Goal: Communication & Community: Answer question/provide support

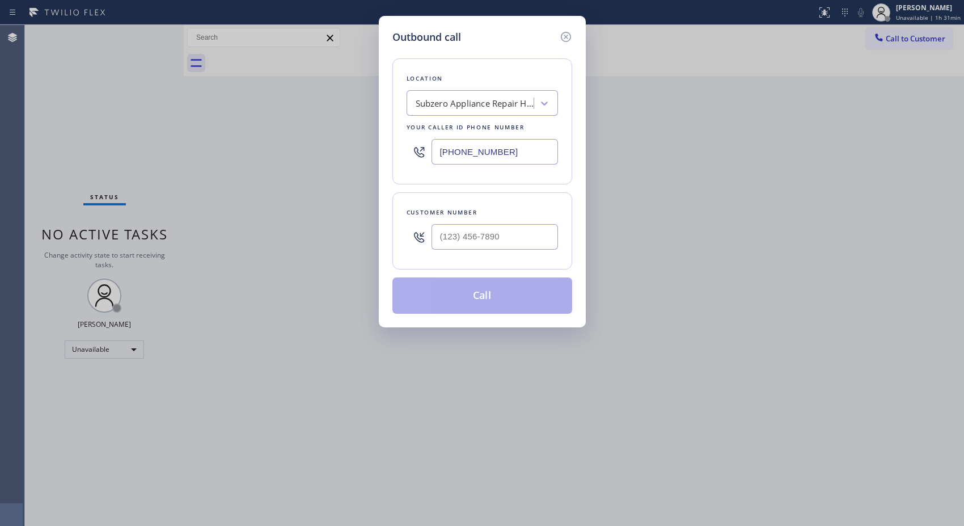
click at [383, 101] on div "Outbound call Location Subzero Appliance Repair Hayward Your caller id phone nu…" at bounding box center [482, 171] width 207 height 311
type input "[PHONE_NUMBER]"
drag, startPoint x: 533, startPoint y: 231, endPoint x: 338, endPoint y: 228, distance: 195.6
click at [338, 228] on div "Outbound call Location 4B2.Paid Viking Repair Service Your caller id phone numb…" at bounding box center [482, 263] width 964 height 526
paste input "415) 515-1148"
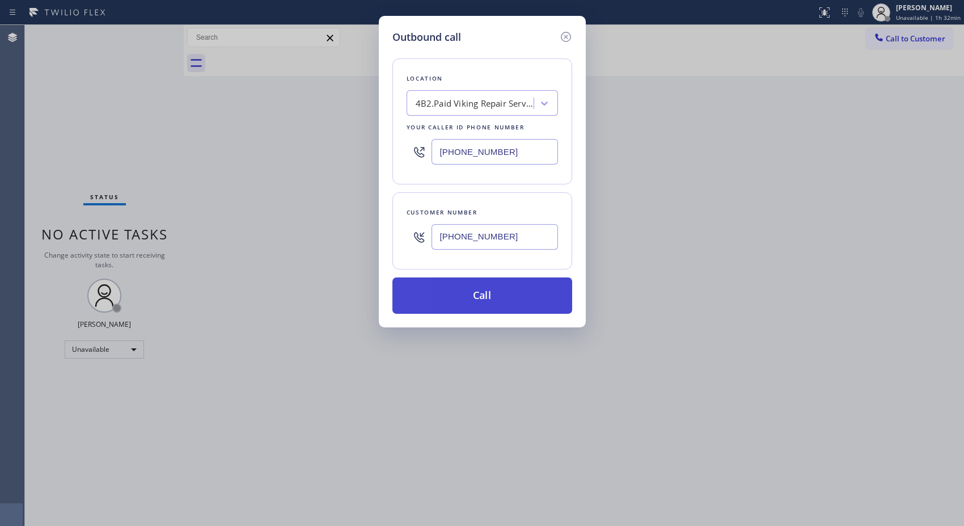
type input "[PHONE_NUMBER]"
click at [505, 303] on button "Call" at bounding box center [482, 295] width 180 height 36
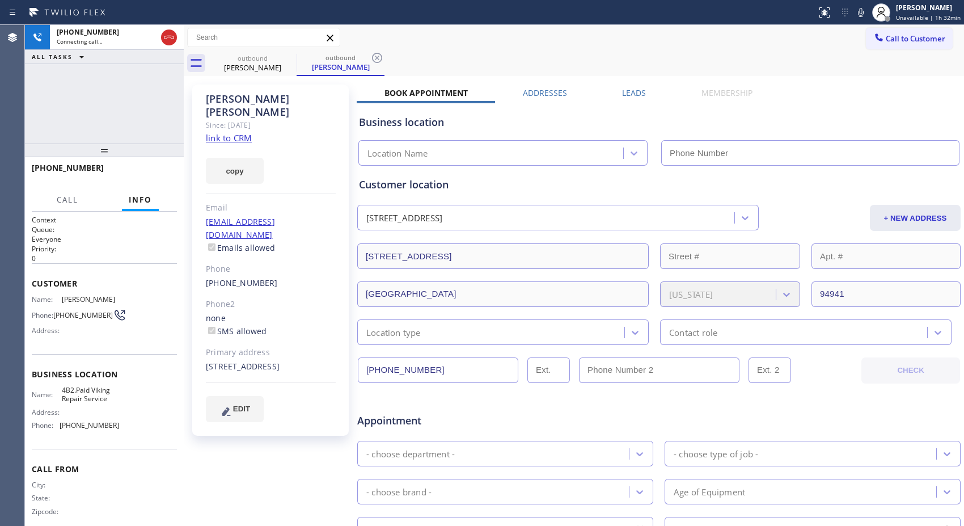
type input "[PHONE_NUMBER]"
click at [378, 54] on icon at bounding box center [377, 58] width 14 height 14
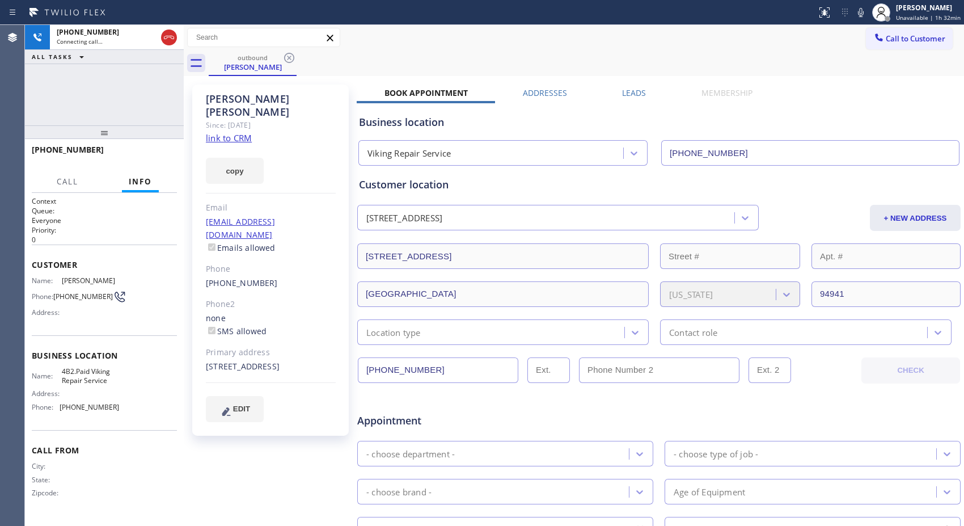
click at [111, 125] on div at bounding box center [104, 132] width 159 height 14
click at [160, 153] on span "HANG UP" at bounding box center [150, 155] width 35 height 8
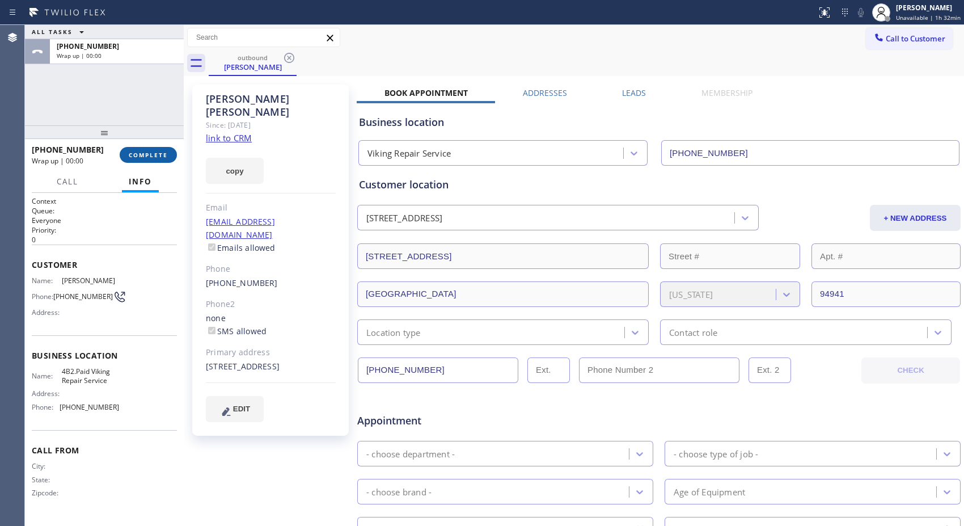
click at [151, 154] on span "COMPLETE" at bounding box center [148, 155] width 39 height 8
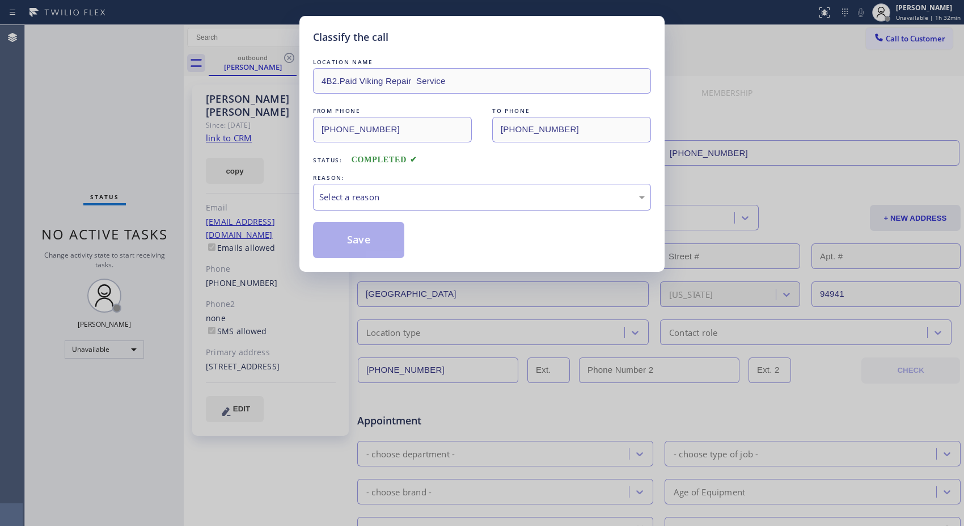
click at [382, 196] on div "Select a reason" at bounding box center [481, 196] width 325 height 13
click at [349, 237] on button "Save" at bounding box center [358, 240] width 91 height 36
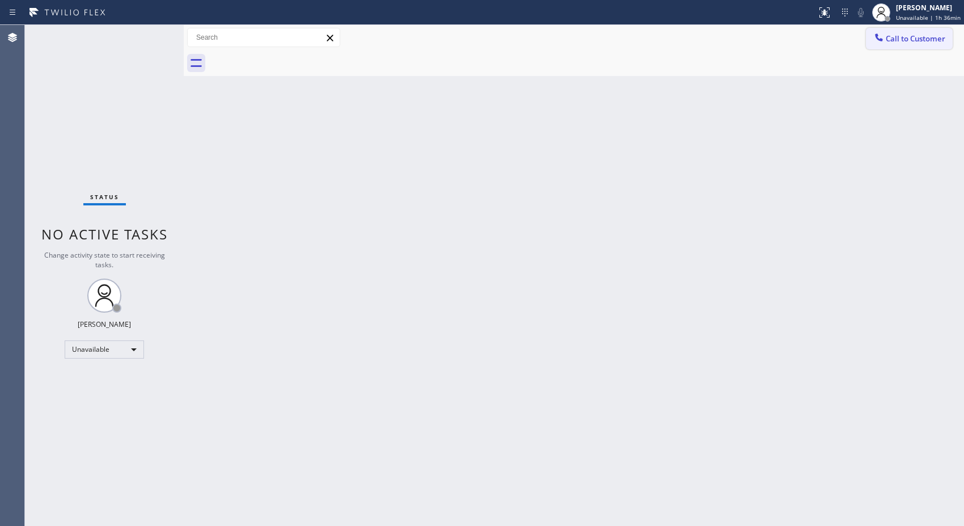
click at [896, 46] on button "Call to Customer" at bounding box center [909, 39] width 87 height 22
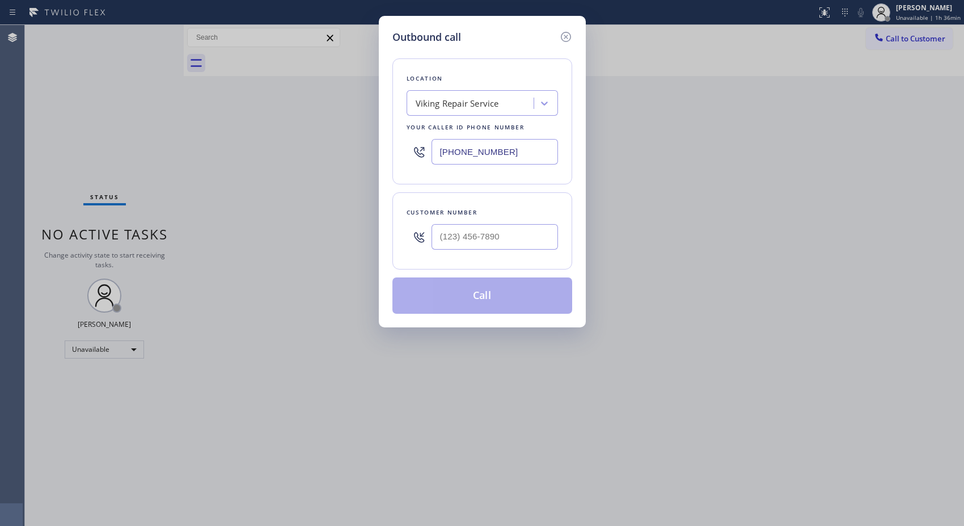
drag, startPoint x: 512, startPoint y: 150, endPoint x: 315, endPoint y: 71, distance: 212.4
click at [327, 86] on div "Outbound call Location Viking Repair Service Your caller id phone number [PHONE…" at bounding box center [482, 263] width 964 height 526
paste input "516) 430-7756"
type input "[PHONE_NUMBER]"
click at [514, 234] on input "(___) ___-____" at bounding box center [494, 237] width 126 height 26
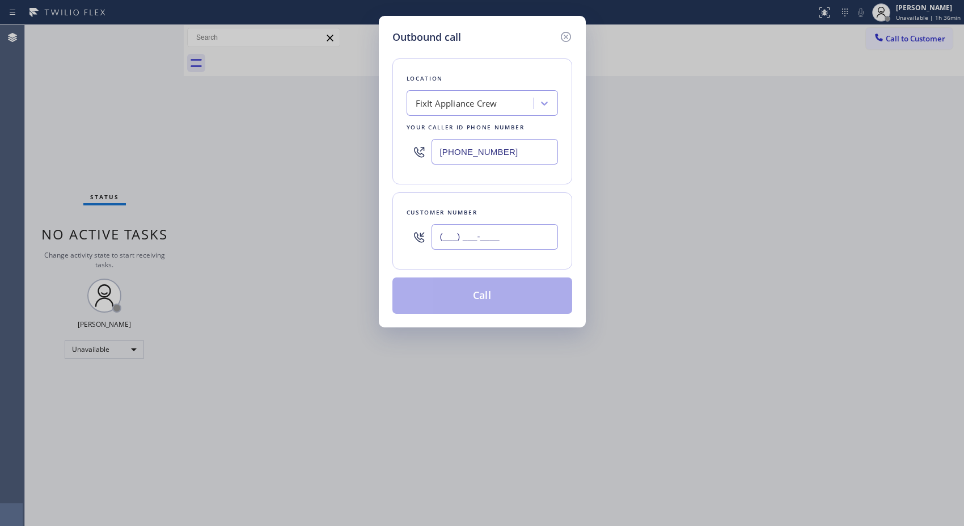
paste input "516) 633-2537"
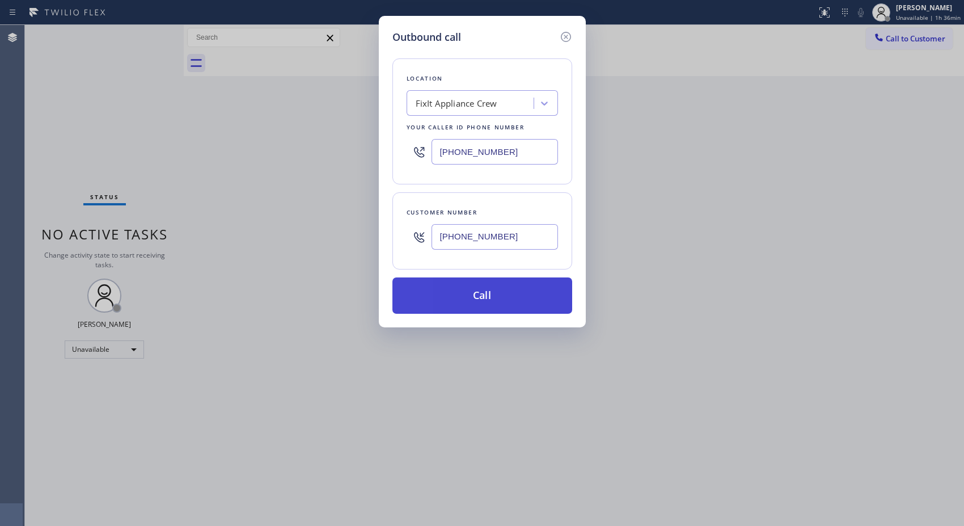
type input "[PHONE_NUMBER]"
click at [514, 297] on button "Call" at bounding box center [482, 295] width 180 height 36
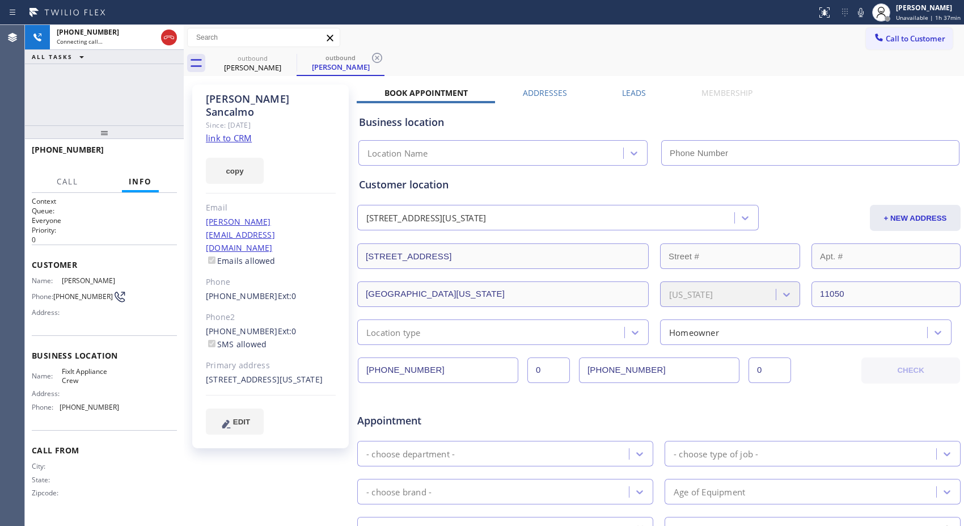
click at [375, 61] on icon at bounding box center [377, 58] width 14 height 14
type input "[PHONE_NUMBER]"
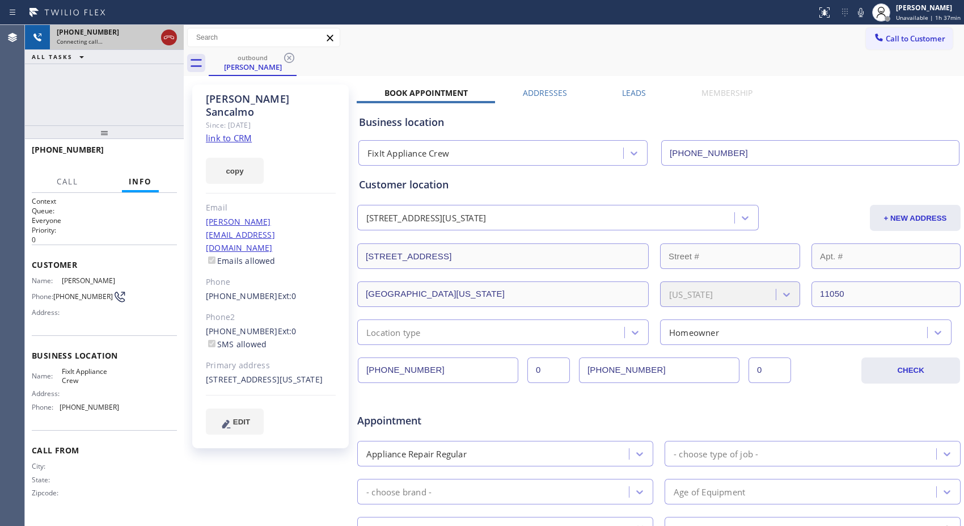
click at [166, 41] on icon at bounding box center [169, 38] width 14 height 14
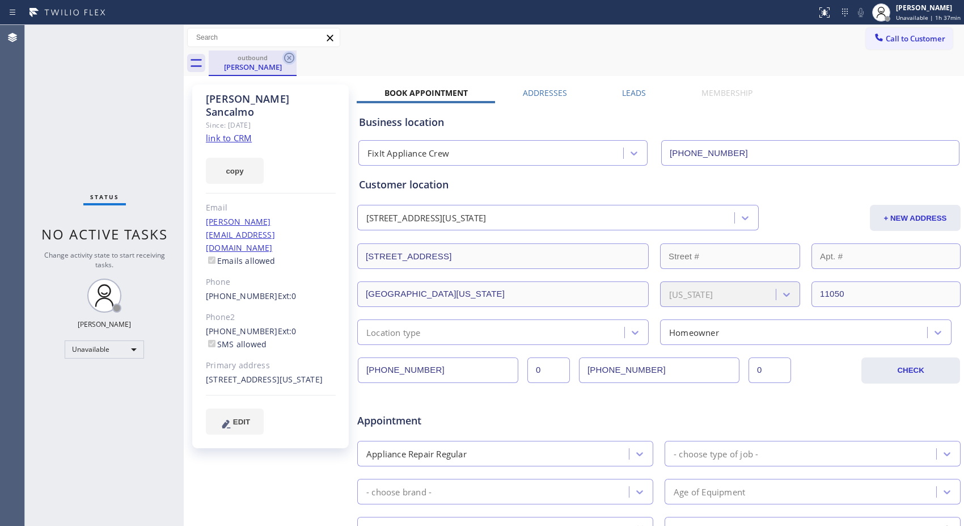
click at [291, 57] on icon at bounding box center [289, 58] width 14 height 14
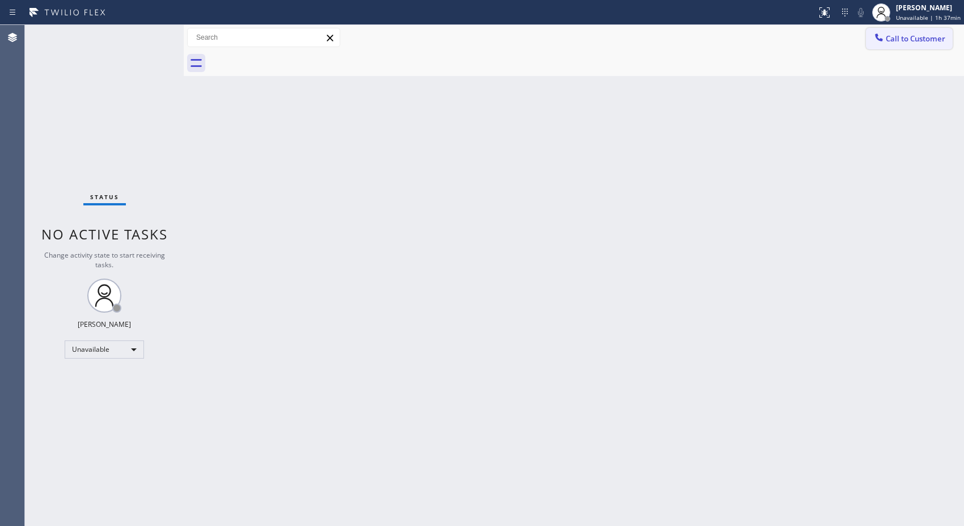
click at [906, 43] on span "Call to Customer" at bounding box center [916, 38] width 60 height 10
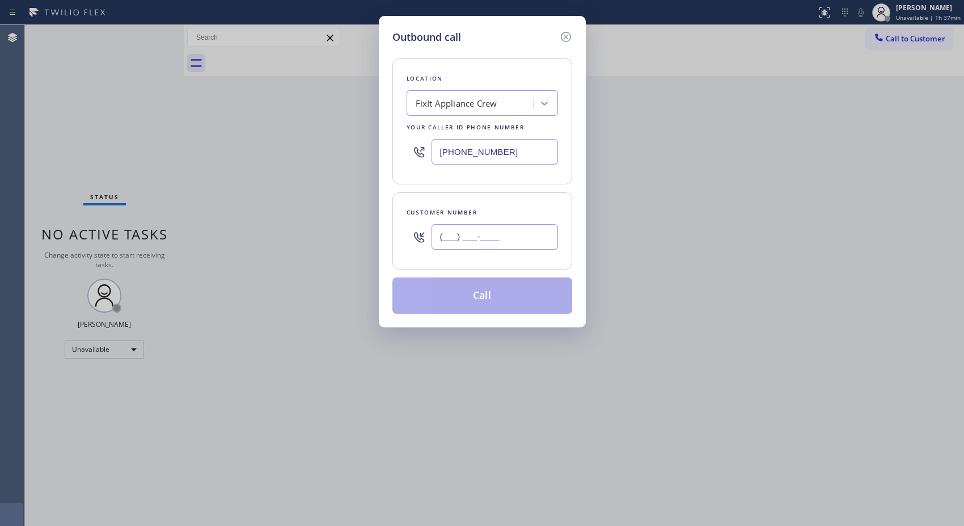
click at [529, 244] on input "(___) ___-____" at bounding box center [494, 237] width 126 height 26
paste input "516) 633-2537"
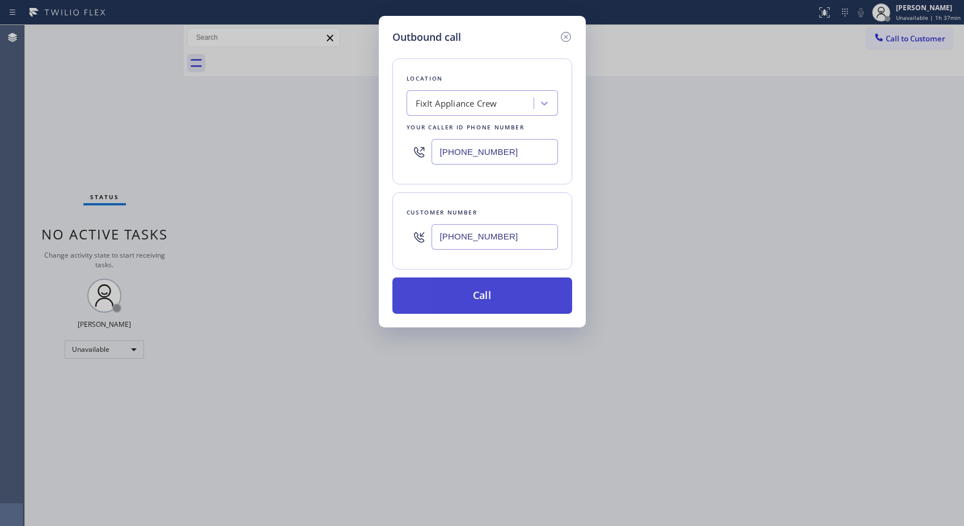
type input "[PHONE_NUMBER]"
click at [518, 302] on button "Call" at bounding box center [482, 295] width 180 height 36
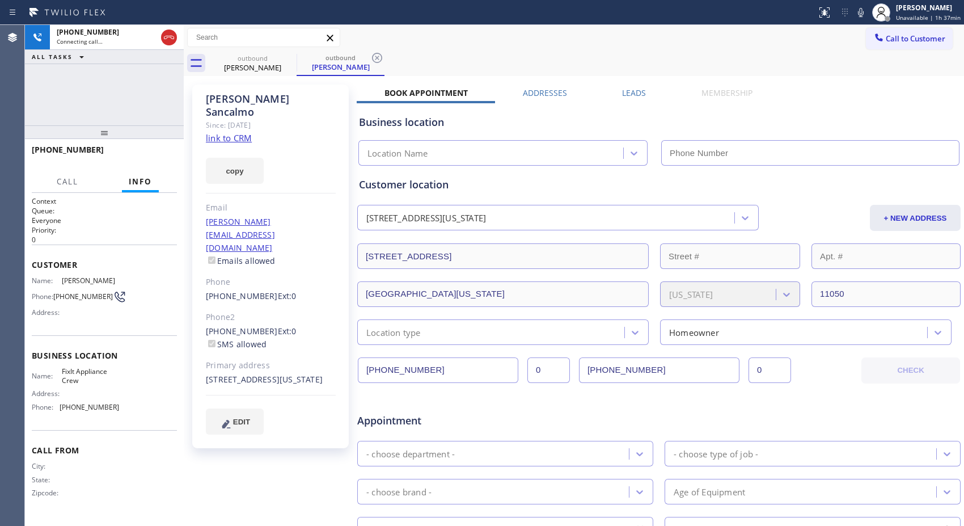
type input "[PHONE_NUMBER]"
click at [380, 59] on icon at bounding box center [377, 58] width 14 height 14
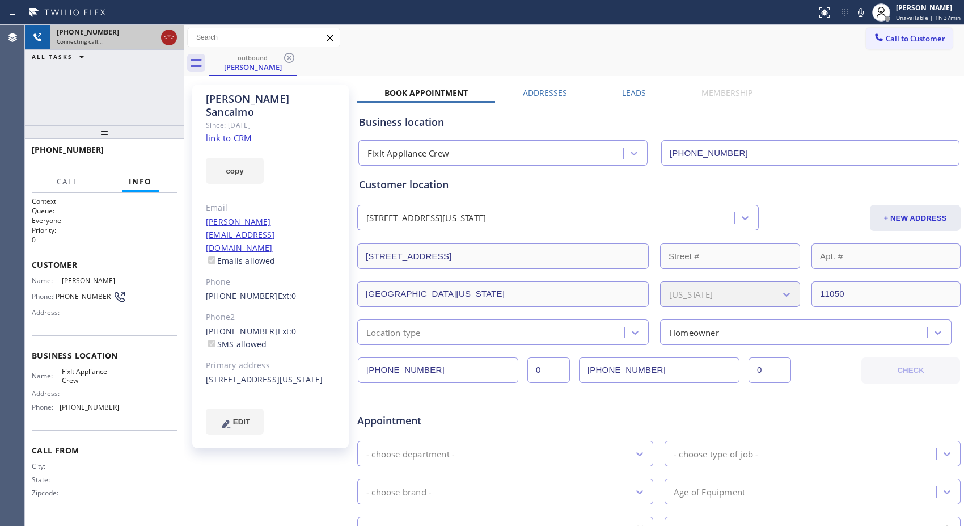
click at [165, 34] on icon at bounding box center [169, 38] width 14 height 14
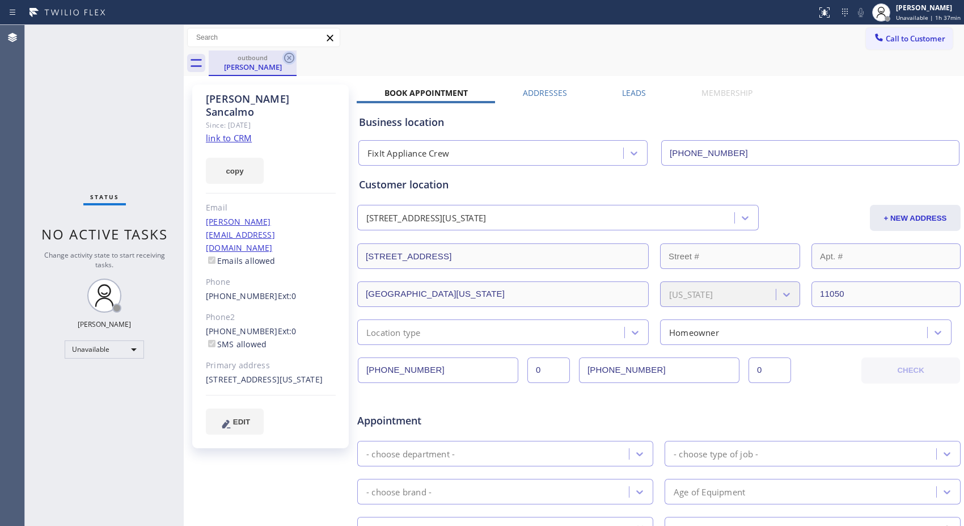
click at [294, 57] on icon at bounding box center [289, 58] width 14 height 14
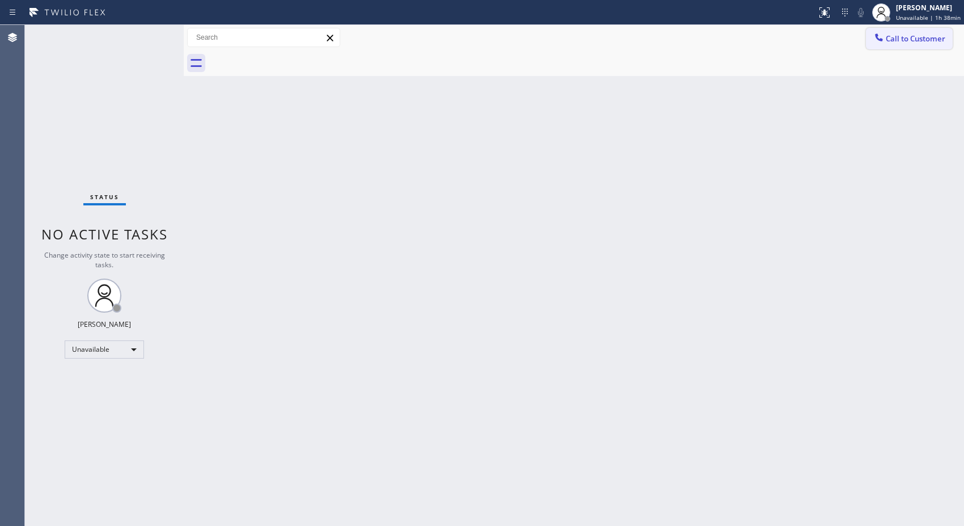
click at [932, 40] on span "Call to Customer" at bounding box center [916, 38] width 60 height 10
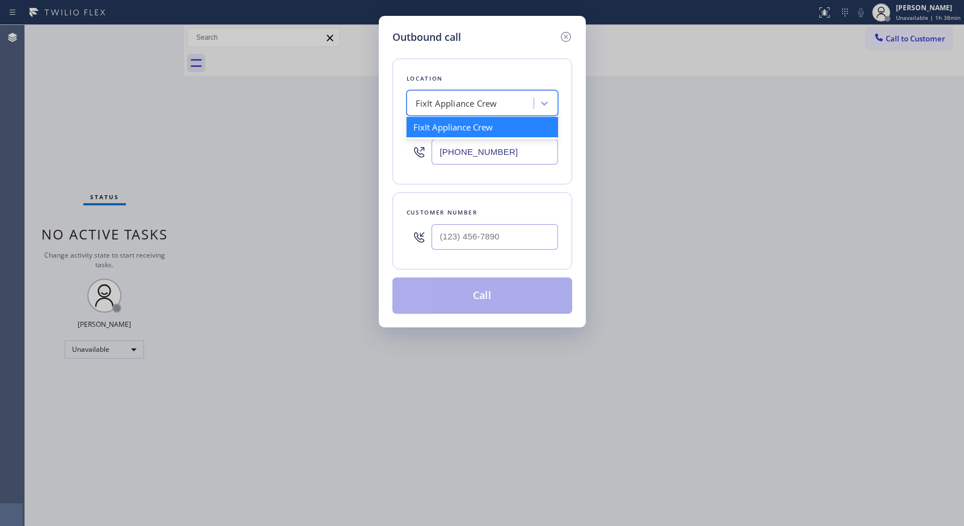
click at [491, 97] on div "FixIt Appliance Crew" at bounding box center [457, 103] width 82 height 13
paste input "Zoom [GEOGRAPHIC_DATA]"
type input "Zoom [GEOGRAPHIC_DATA]"
click at [478, 133] on div "Zoom [GEOGRAPHIC_DATA]" at bounding box center [481, 127] width 151 height 20
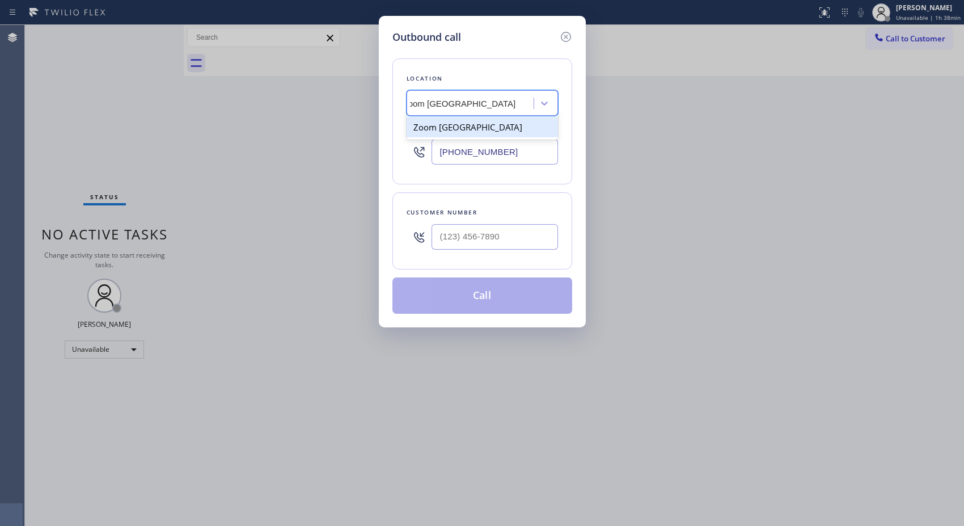
type input "[PHONE_NUMBER]"
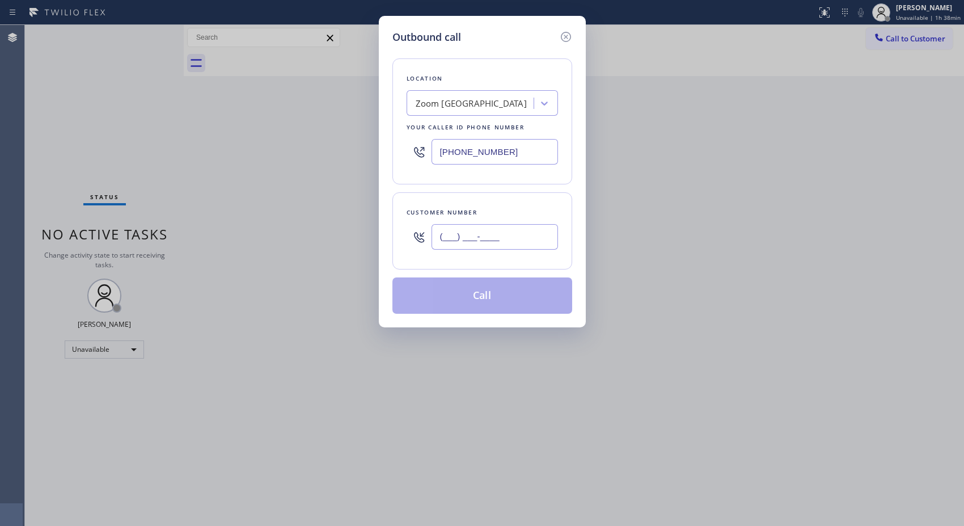
click at [473, 242] on input "(___) ___-____" at bounding box center [494, 237] width 126 height 26
paste input "323) 393-2108"
type input "[PHONE_NUMBER]"
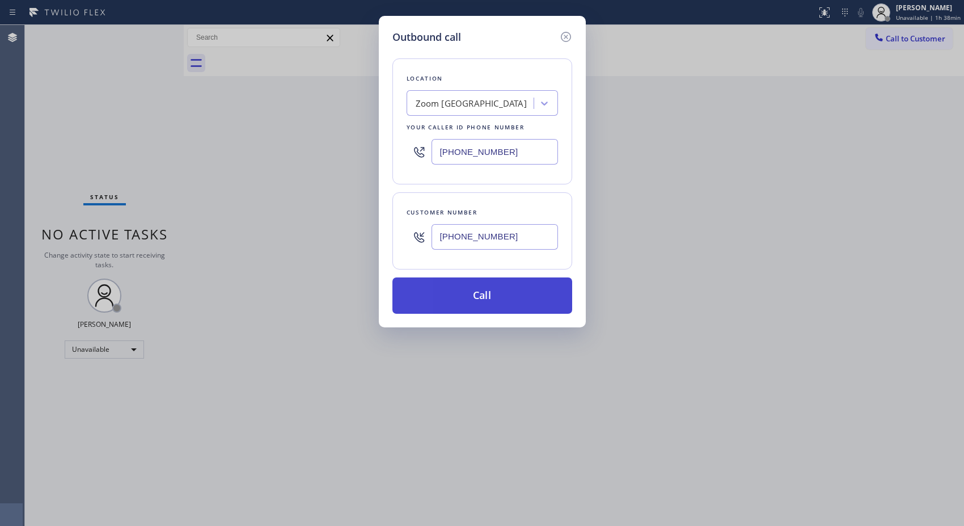
click at [502, 300] on button "Call" at bounding box center [482, 295] width 180 height 36
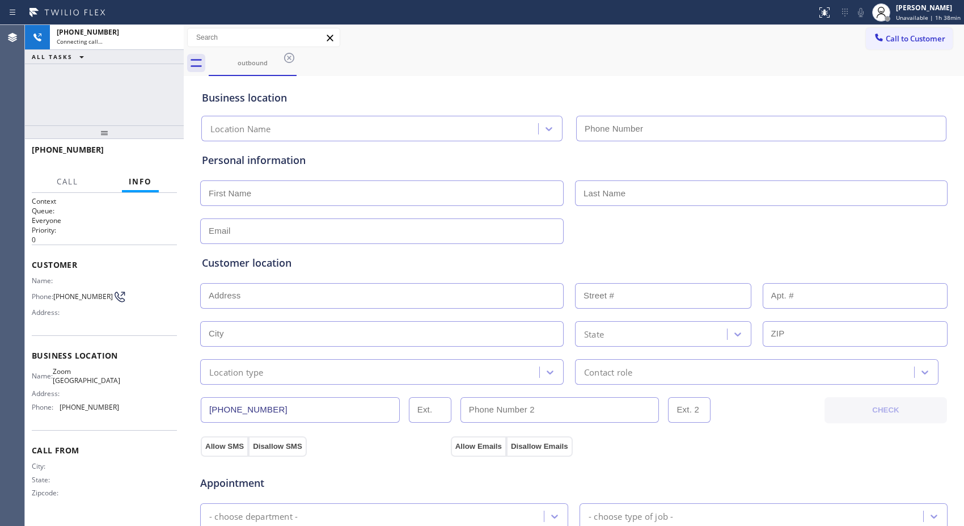
type input "[PHONE_NUMBER]"
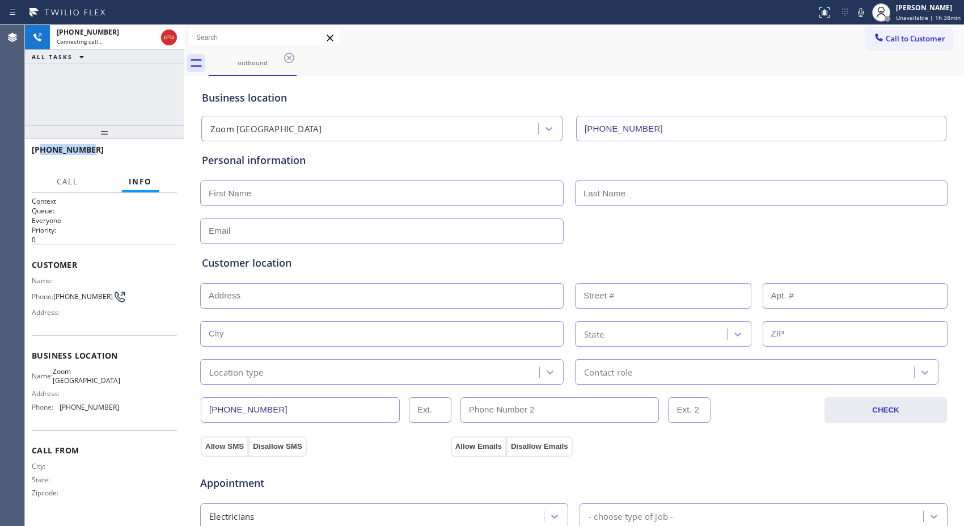
drag, startPoint x: 122, startPoint y: 148, endPoint x: 41, endPoint y: 154, distance: 81.3
click at [41, 154] on div "[PHONE_NUMBER]" at bounding box center [100, 149] width 137 height 11
copy span "3233932108"
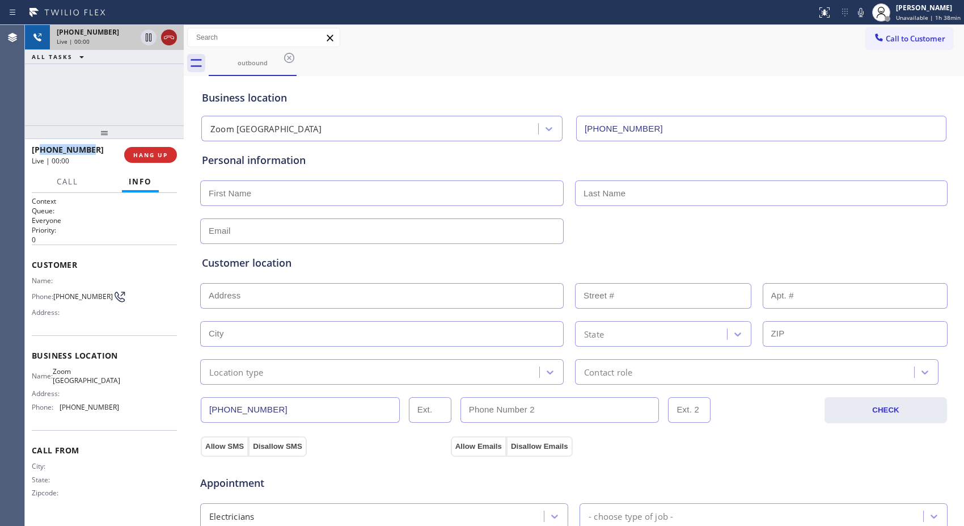
click at [168, 35] on icon at bounding box center [169, 38] width 14 height 14
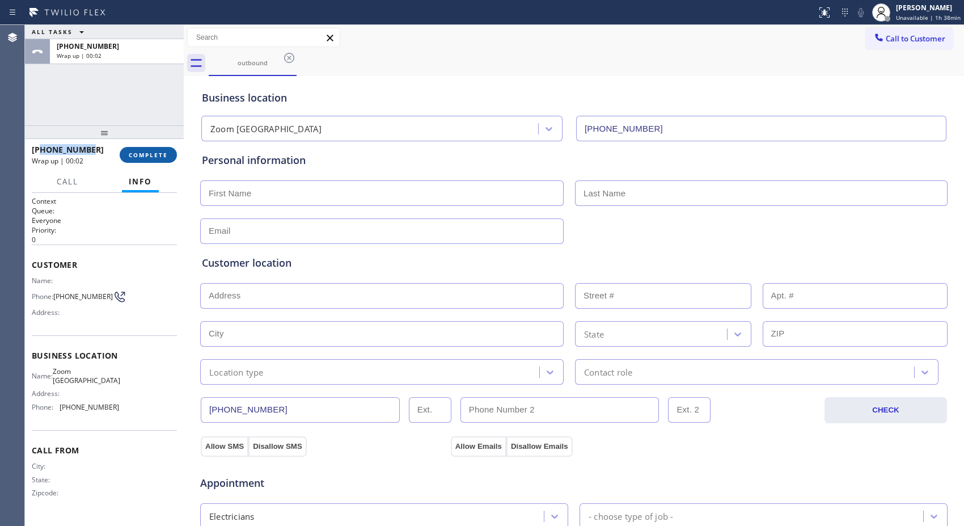
drag, startPoint x: 160, startPoint y: 155, endPoint x: 464, endPoint y: 226, distance: 312.0
click at [162, 155] on span "COMPLETE" at bounding box center [148, 155] width 39 height 8
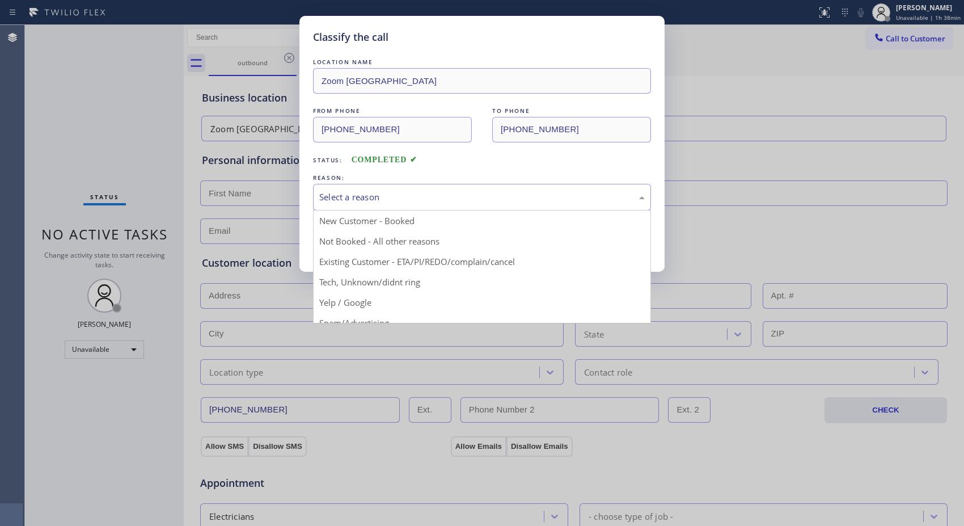
click at [503, 197] on div "Select a reason" at bounding box center [481, 196] width 325 height 13
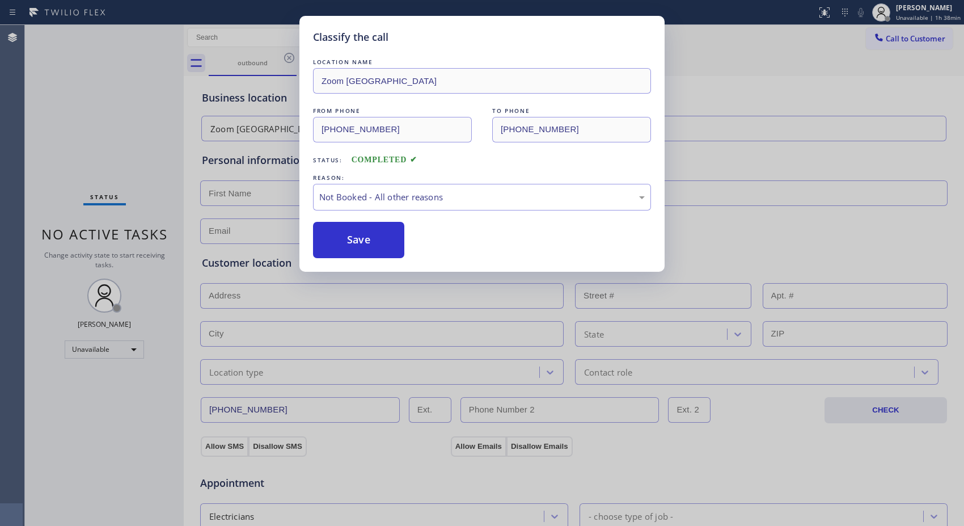
click at [384, 246] on button "Save" at bounding box center [358, 240] width 91 height 36
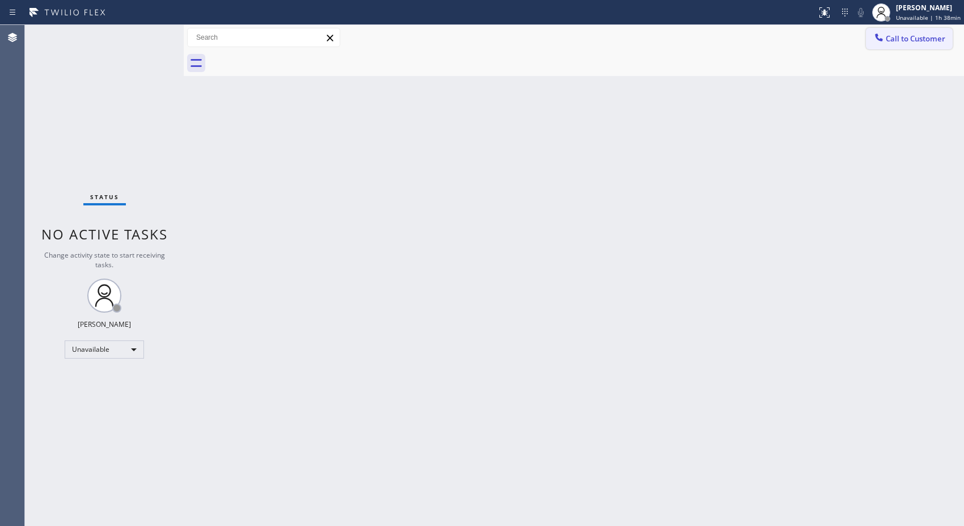
click at [931, 41] on span "Call to Customer" at bounding box center [916, 38] width 60 height 10
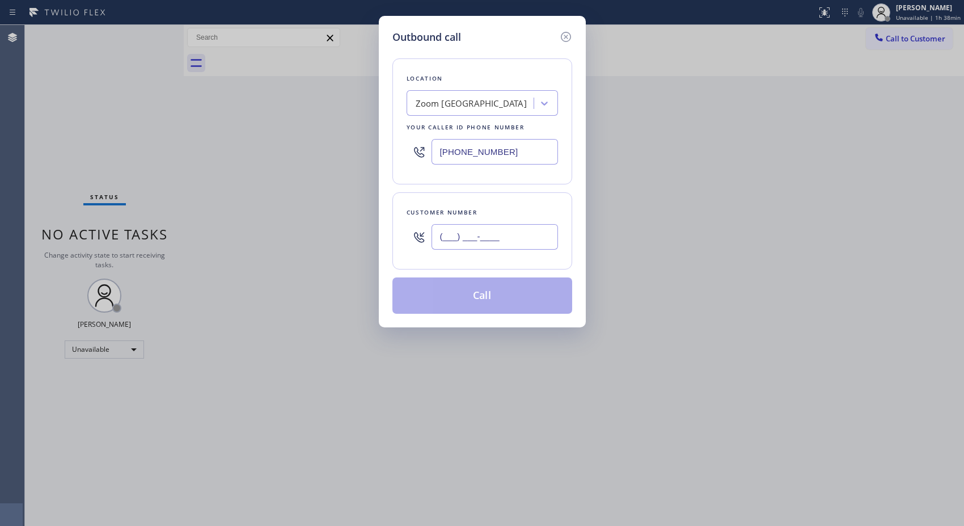
click at [472, 238] on input "(___) ___-____" at bounding box center [494, 237] width 126 height 26
paste input "323) 393-2108"
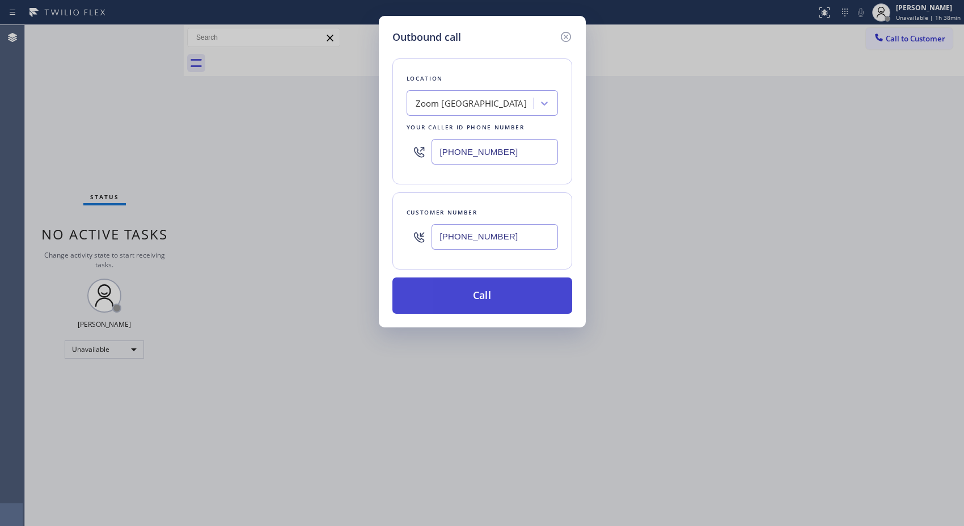
type input "[PHONE_NUMBER]"
click at [506, 298] on button "Call" at bounding box center [482, 295] width 180 height 36
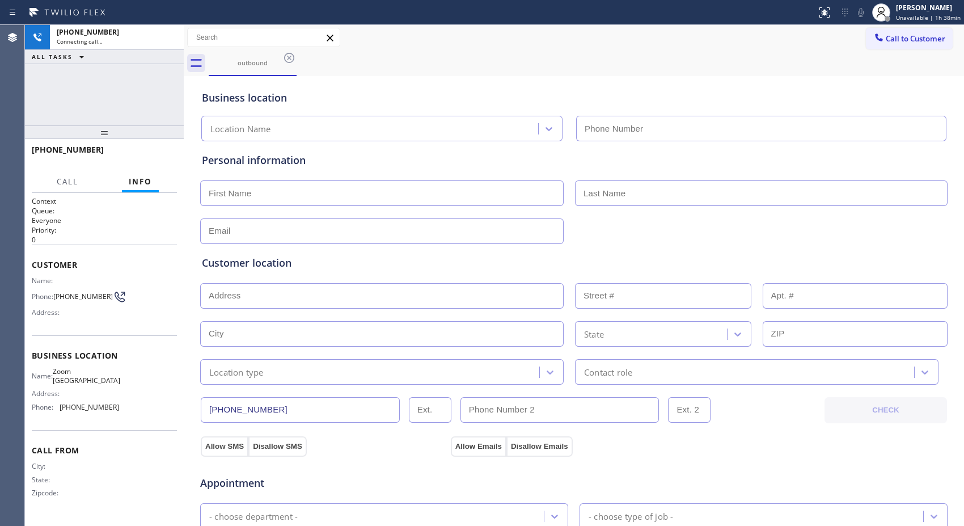
type input "[PHONE_NUMBER]"
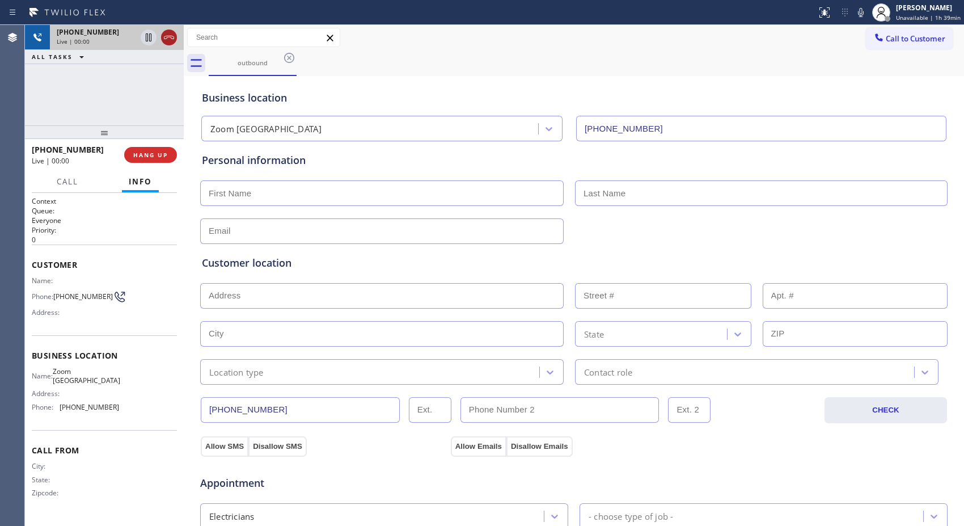
click at [167, 37] on icon at bounding box center [169, 37] width 10 height 3
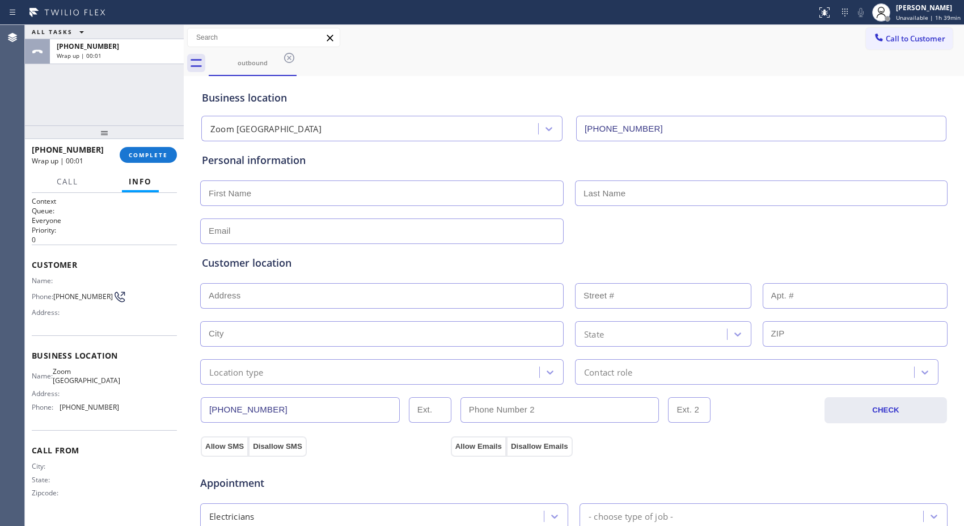
click at [163, 176] on div "Call Info" at bounding box center [104, 182] width 145 height 23
click at [155, 149] on button "COMPLETE" at bounding box center [148, 155] width 57 height 16
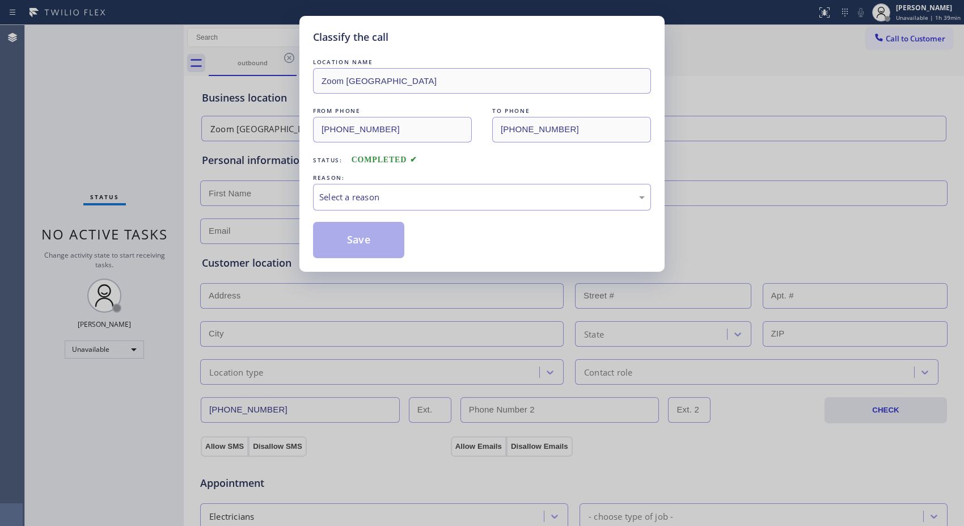
click at [543, 211] on div "LOCATION NAME Zoom Electricians Cathedral City FROM PHONE [PHONE_NUMBER] TO PHO…" at bounding box center [482, 157] width 338 height 202
click at [360, 190] on div "Select a reason" at bounding box center [481, 196] width 325 height 13
drag, startPoint x: 369, startPoint y: 240, endPoint x: 522, endPoint y: 452, distance: 261.0
click at [370, 242] on button "Save" at bounding box center [358, 240] width 91 height 36
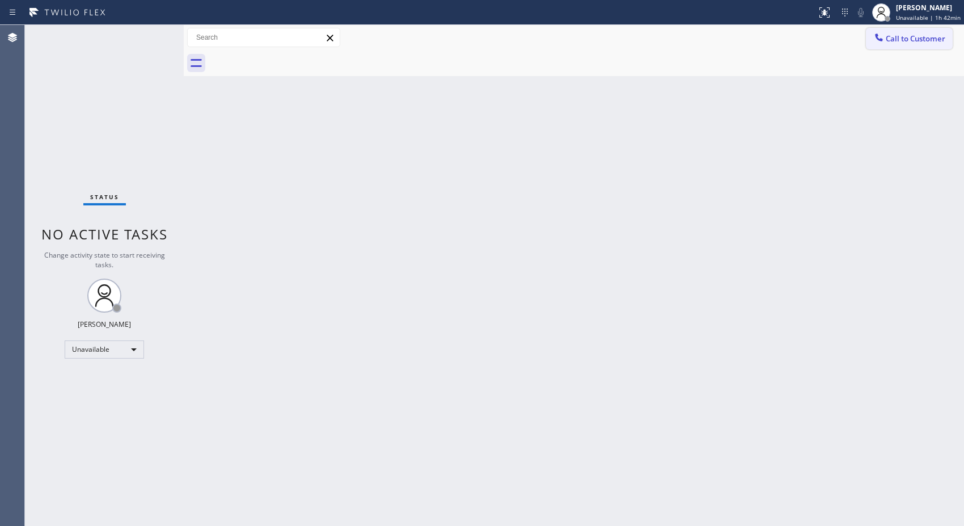
click at [906, 39] on span "Call to Customer" at bounding box center [916, 38] width 60 height 10
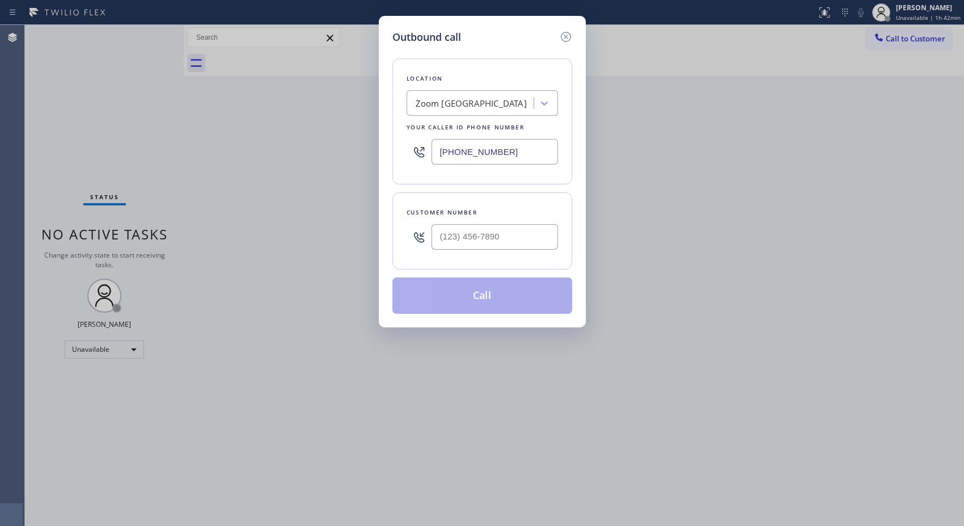
drag, startPoint x: 442, startPoint y: 144, endPoint x: 359, endPoint y: 98, distance: 95.4
click at [409, 137] on div "[PHONE_NUMBER]" at bounding box center [481, 151] width 151 height 37
paste input "08) 272-1363"
type input "[PHONE_NUMBER]"
drag, startPoint x: 537, startPoint y: 248, endPoint x: 405, endPoint y: 235, distance: 133.3
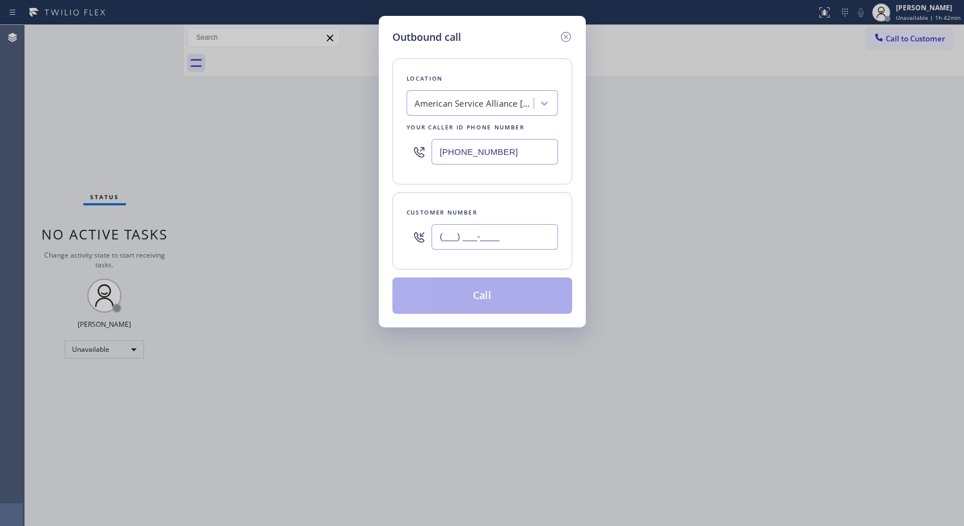
click at [405, 235] on div "Customer number (___) ___-____" at bounding box center [482, 230] width 180 height 77
paste input "089) 329-080"
click at [440, 240] on input "(089) 329-080_" at bounding box center [494, 237] width 126 height 26
drag, startPoint x: 460, startPoint y: 238, endPoint x: 425, endPoint y: 238, distance: 35.1
click at [425, 238] on div "(789) 329-080_" at bounding box center [481, 236] width 151 height 37
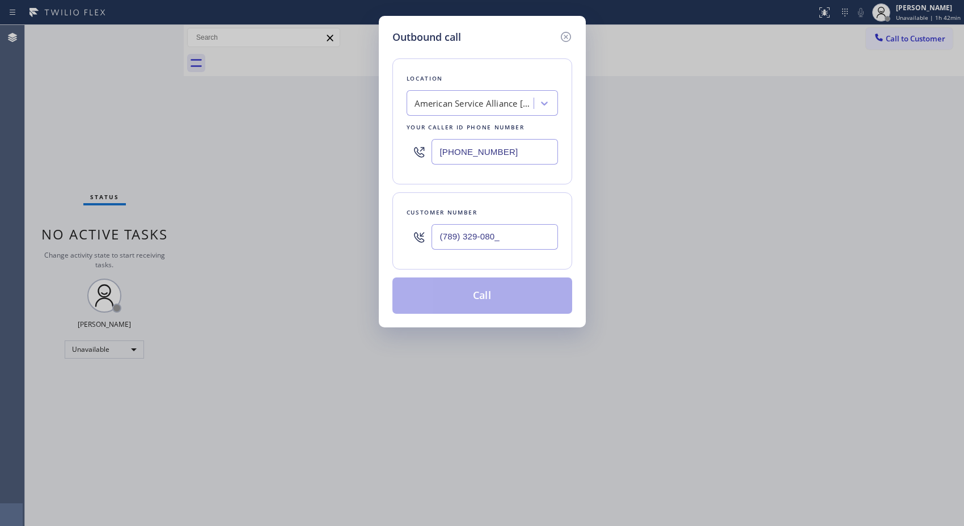
paste input "08) 932-9080"
type input "[PHONE_NUMBER]"
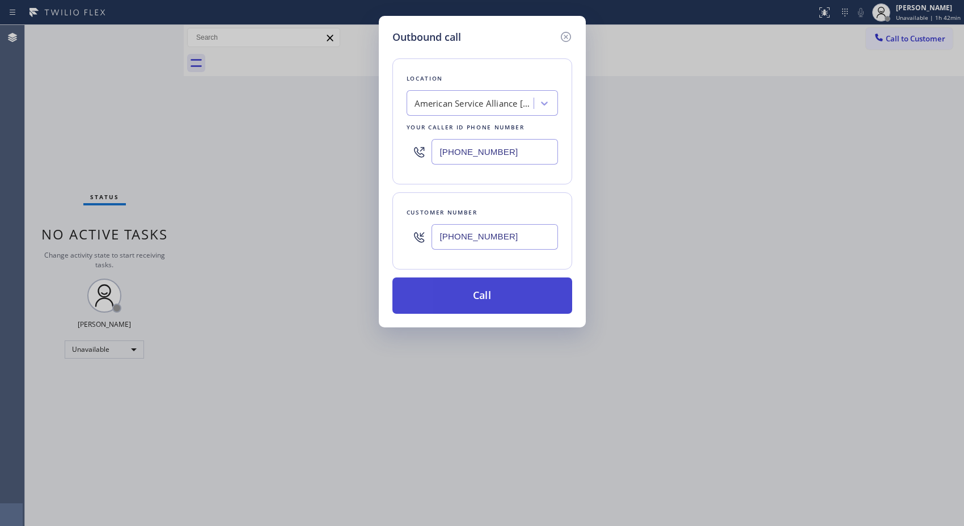
click at [522, 300] on button "Call" at bounding box center [482, 295] width 180 height 36
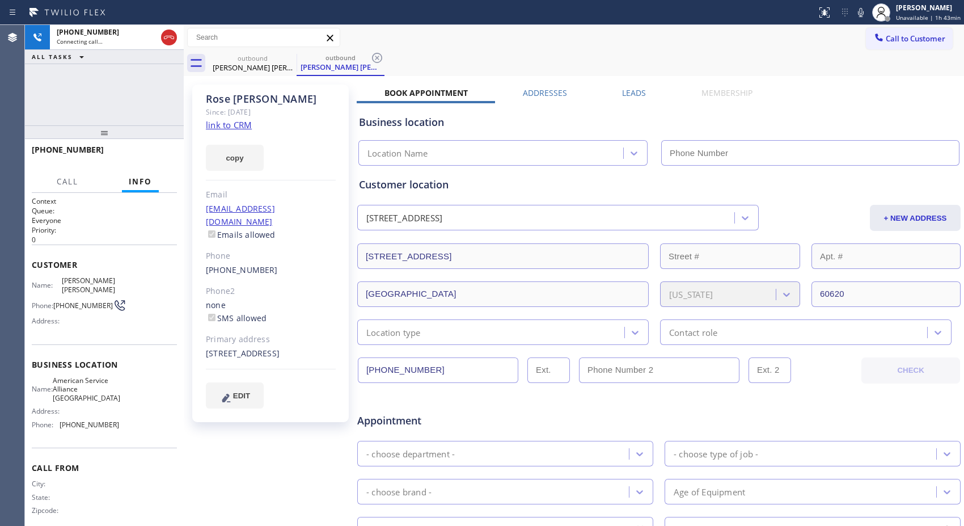
type input "[PHONE_NUMBER]"
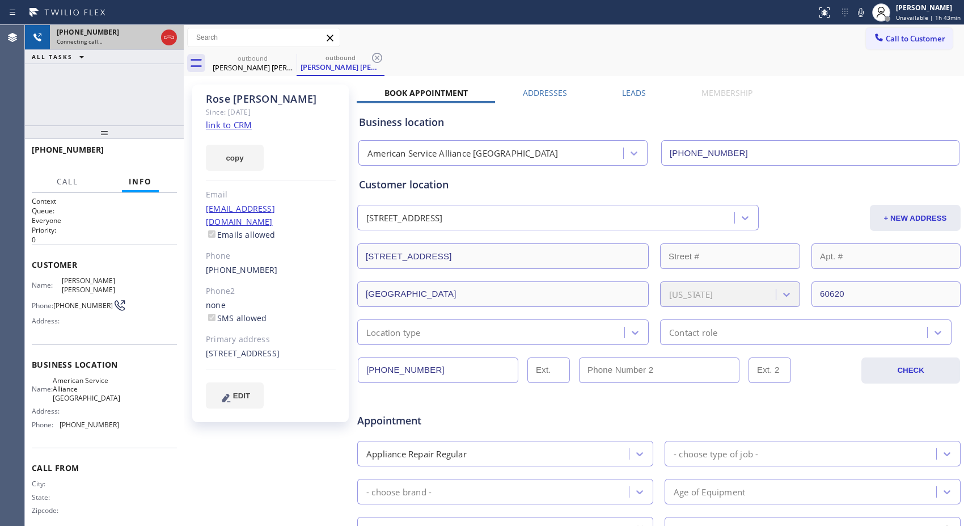
drag, startPoint x: 175, startPoint y: 38, endPoint x: 177, endPoint y: 44, distance: 6.3
click at [175, 40] on icon at bounding box center [169, 38] width 14 height 14
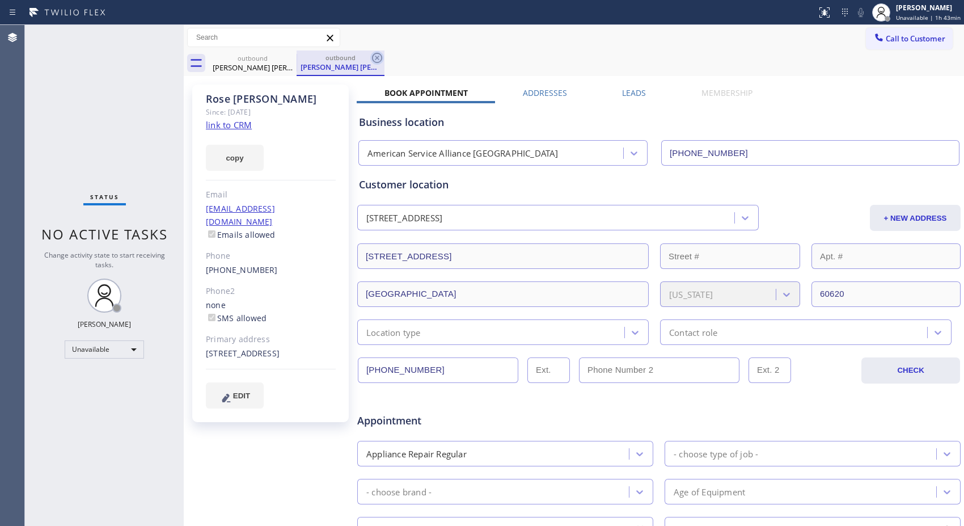
click at [382, 56] on icon at bounding box center [377, 58] width 14 height 14
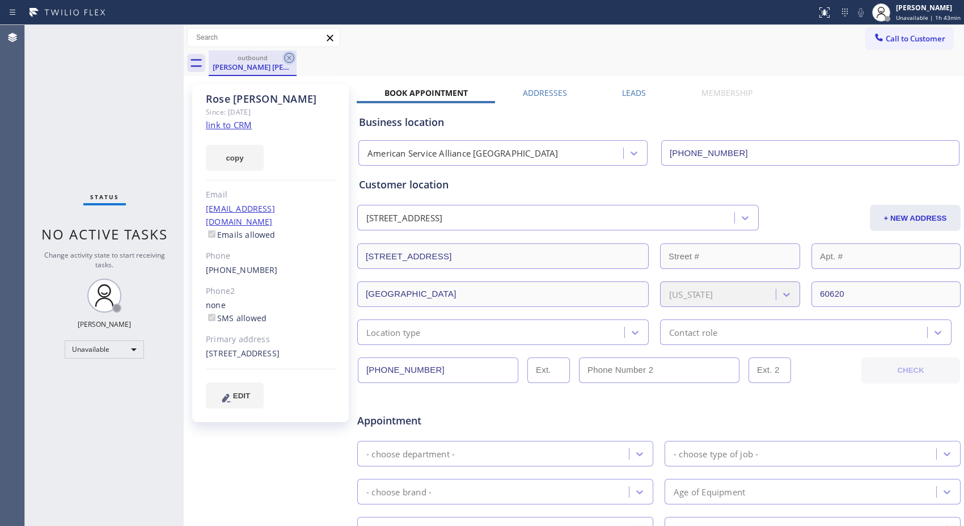
click at [293, 57] on icon at bounding box center [289, 58] width 14 height 14
